Goal: Find specific page/section: Find specific page/section

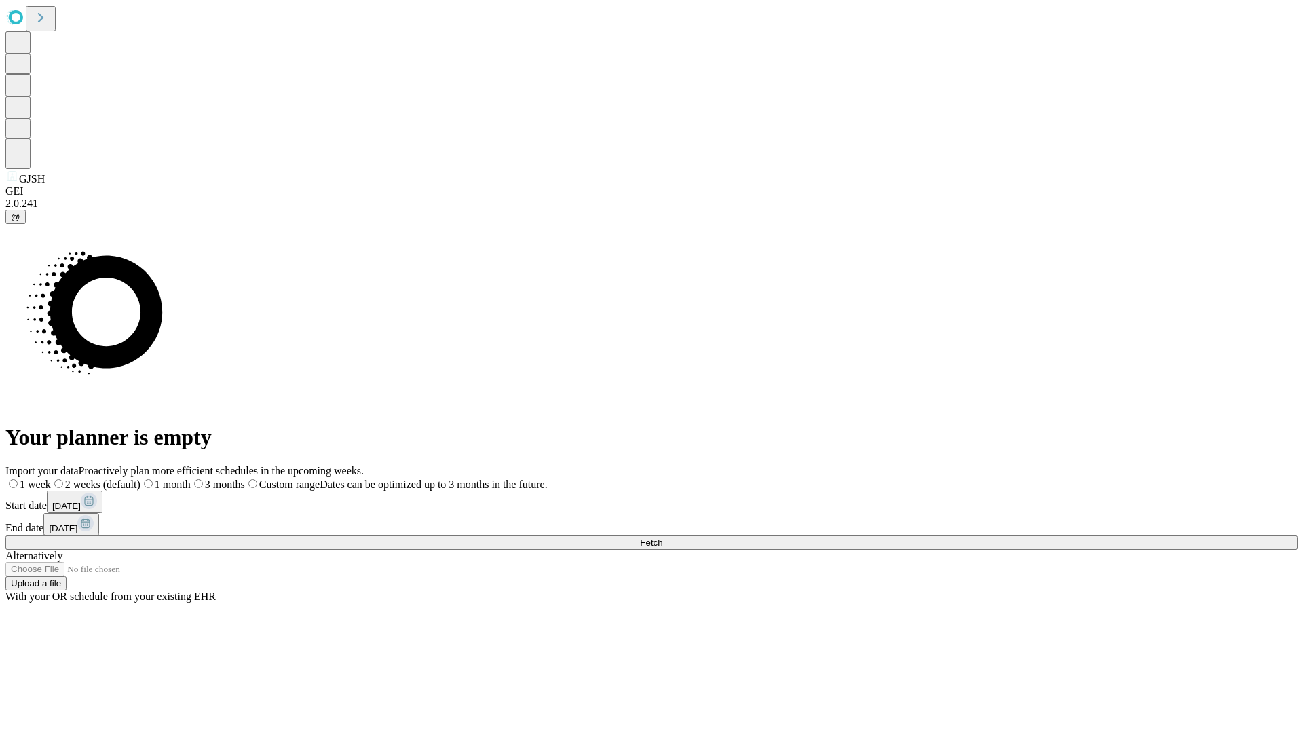
click at [662, 538] on span "Fetch" at bounding box center [651, 543] width 22 height 10
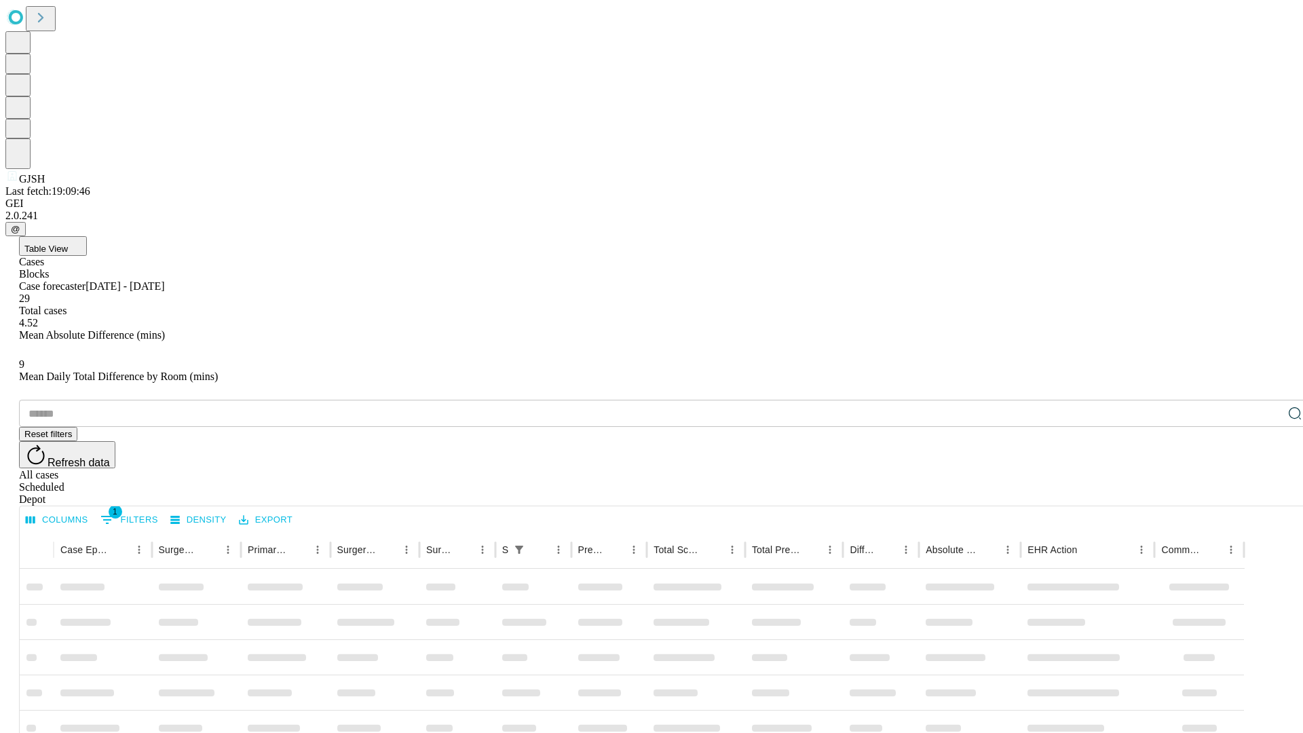
click at [1268, 493] on div "Depot" at bounding box center [665, 499] width 1292 height 12
